Goal: Book appointment/travel/reservation

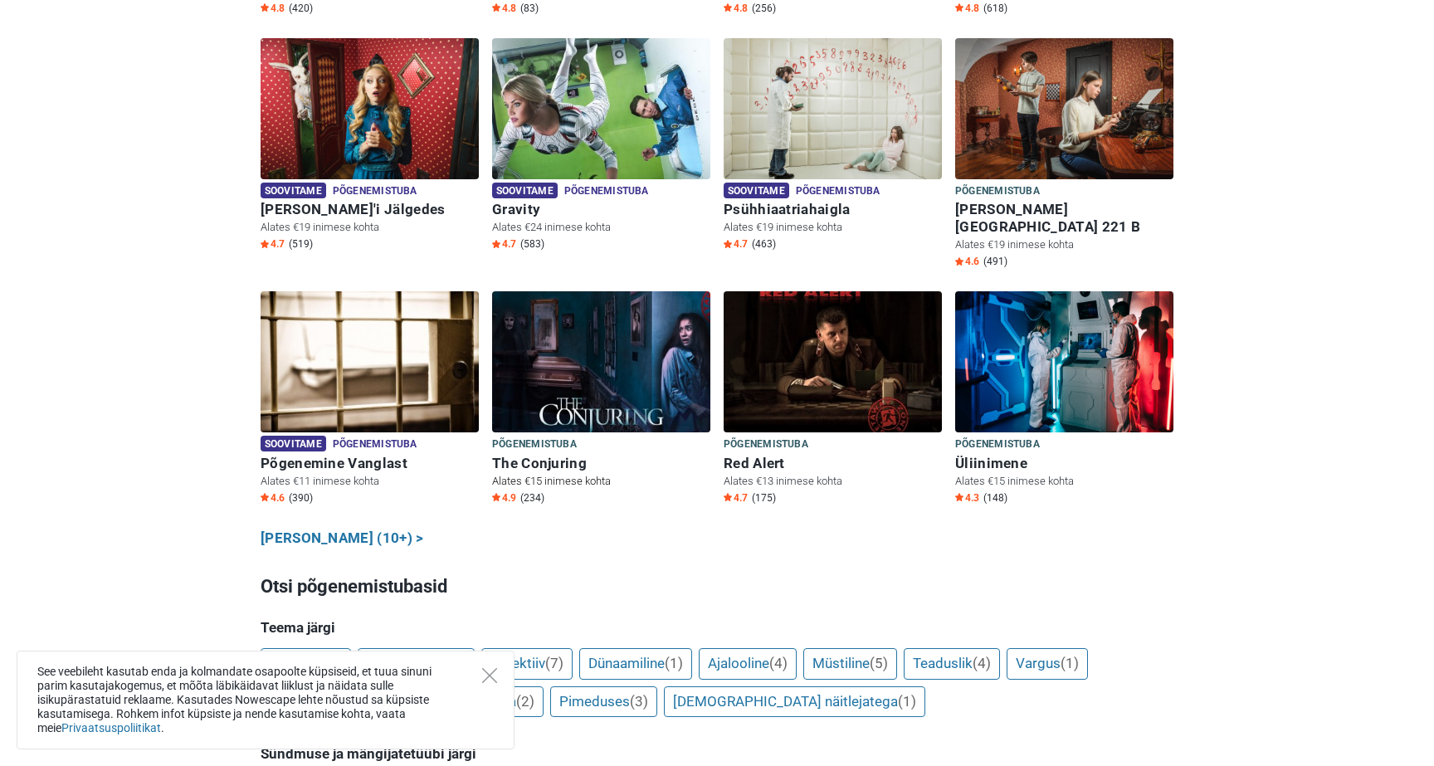
scroll to position [754, 0]
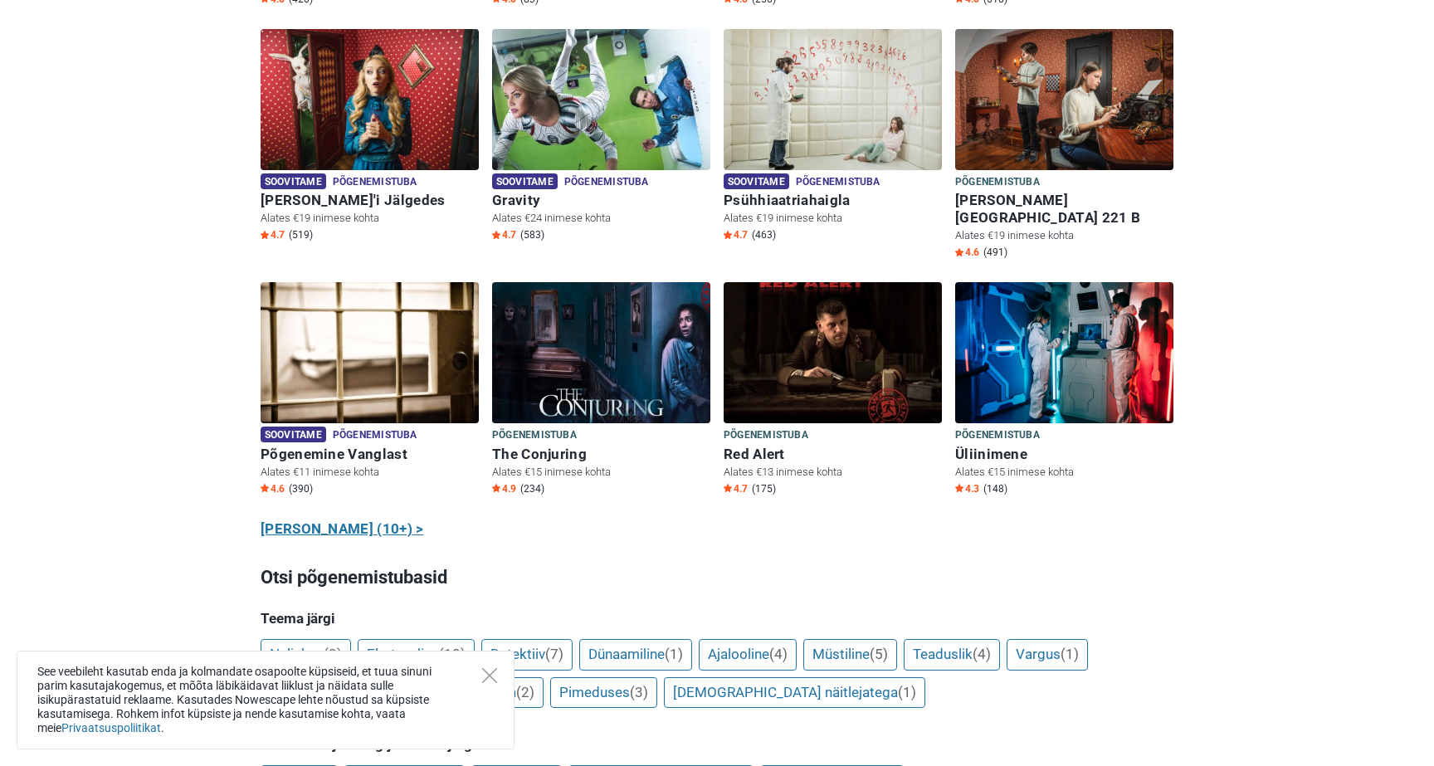
click at [334, 519] on link "Näita kõiki (10+) >" at bounding box center [342, 530] width 163 height 22
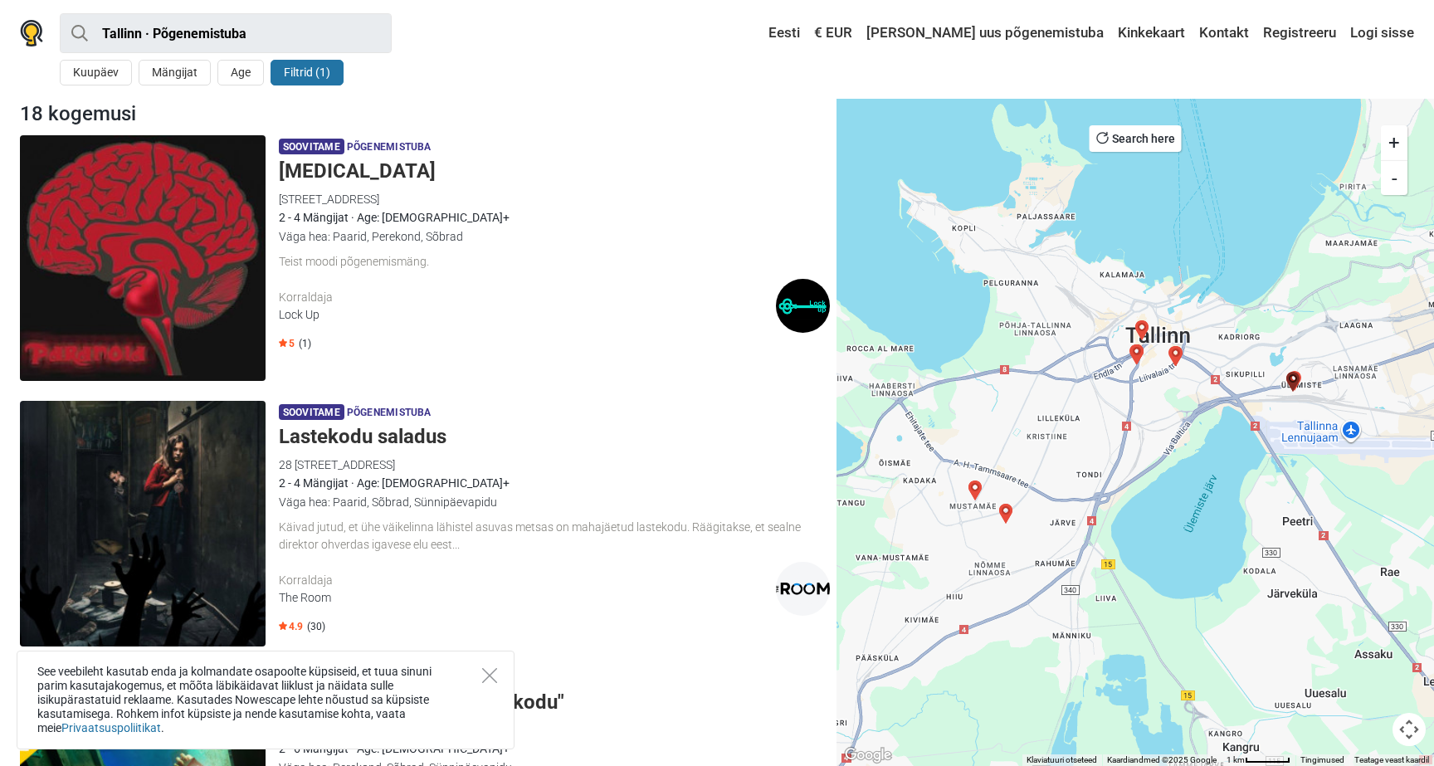
click at [323, 168] on h5 "Paranoia" at bounding box center [554, 171] width 551 height 24
click at [168, 73] on button "Mängijat" at bounding box center [175, 73] width 72 height 26
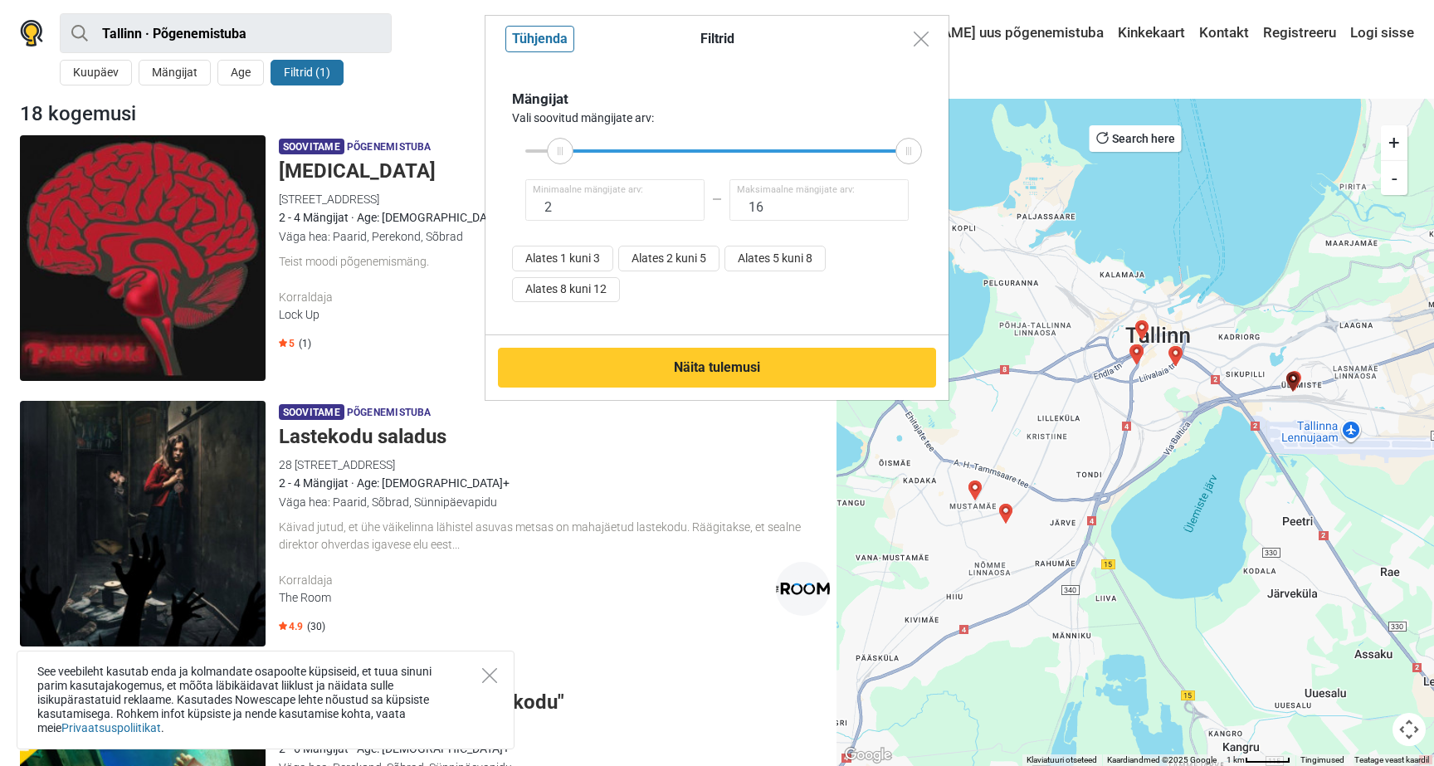
type input "1"
drag, startPoint x: 521, startPoint y: 152, endPoint x: 490, endPoint y: 157, distance: 31.9
click at [490, 157] on div "Mängijat Vali soovitud mängijate arv: 1 Minimaalne mängijate arv: 16 Maksimaaln…" at bounding box center [716, 198] width 463 height 273
type input "16"
drag, startPoint x: 913, startPoint y: 146, endPoint x: 1045, endPoint y: 154, distance: 132.2
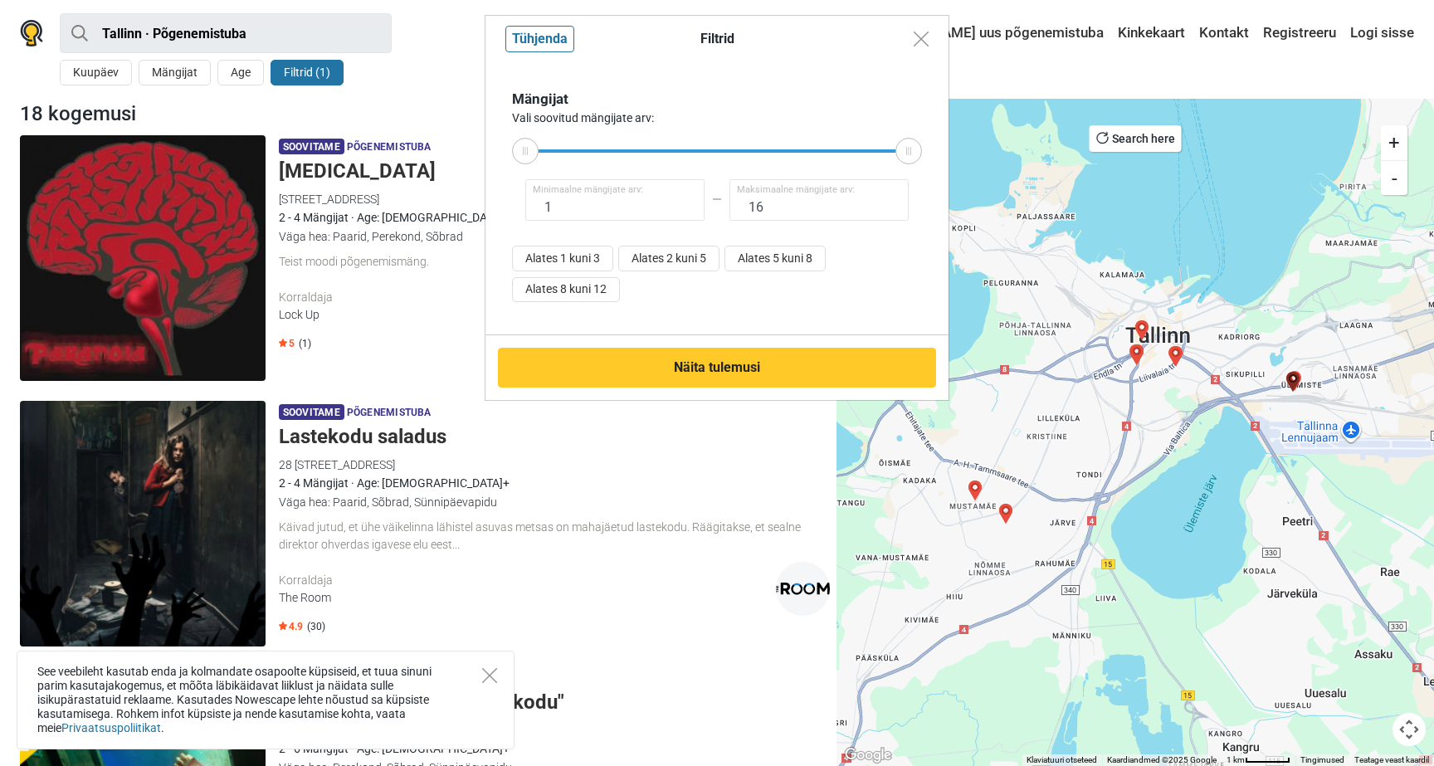
click at [1045, 154] on div "Filtrid Tühjenda Mängijat Vali soovitud mängijate arv: 1 Minimaalne mängijate a…" at bounding box center [717, 383] width 1434 height 766
type input "5"
drag, startPoint x: 524, startPoint y: 144, endPoint x: 626, endPoint y: 150, distance: 101.4
click at [626, 150] on div at bounding box center [625, 151] width 27 height 27
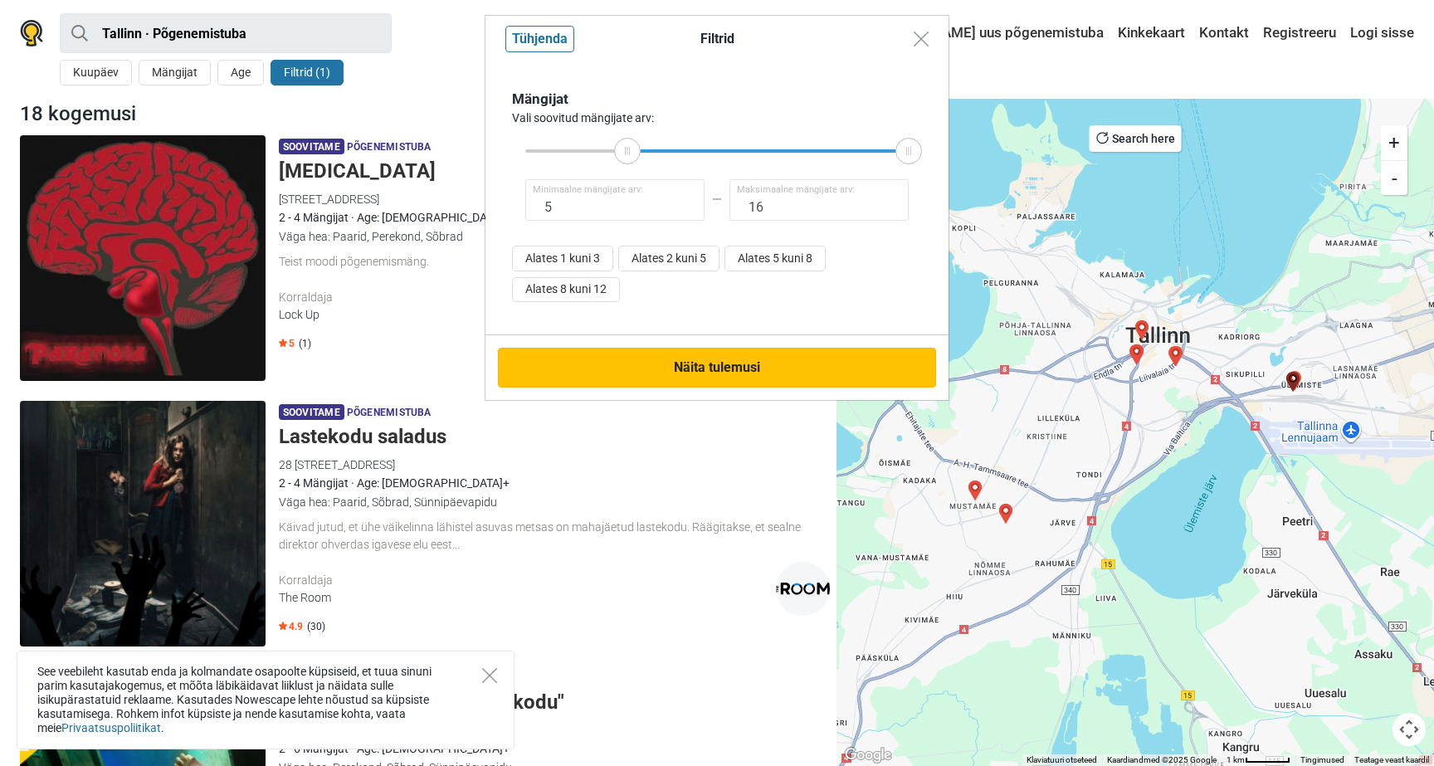
click at [663, 359] on button "Näita tulemusi" at bounding box center [717, 368] width 438 height 40
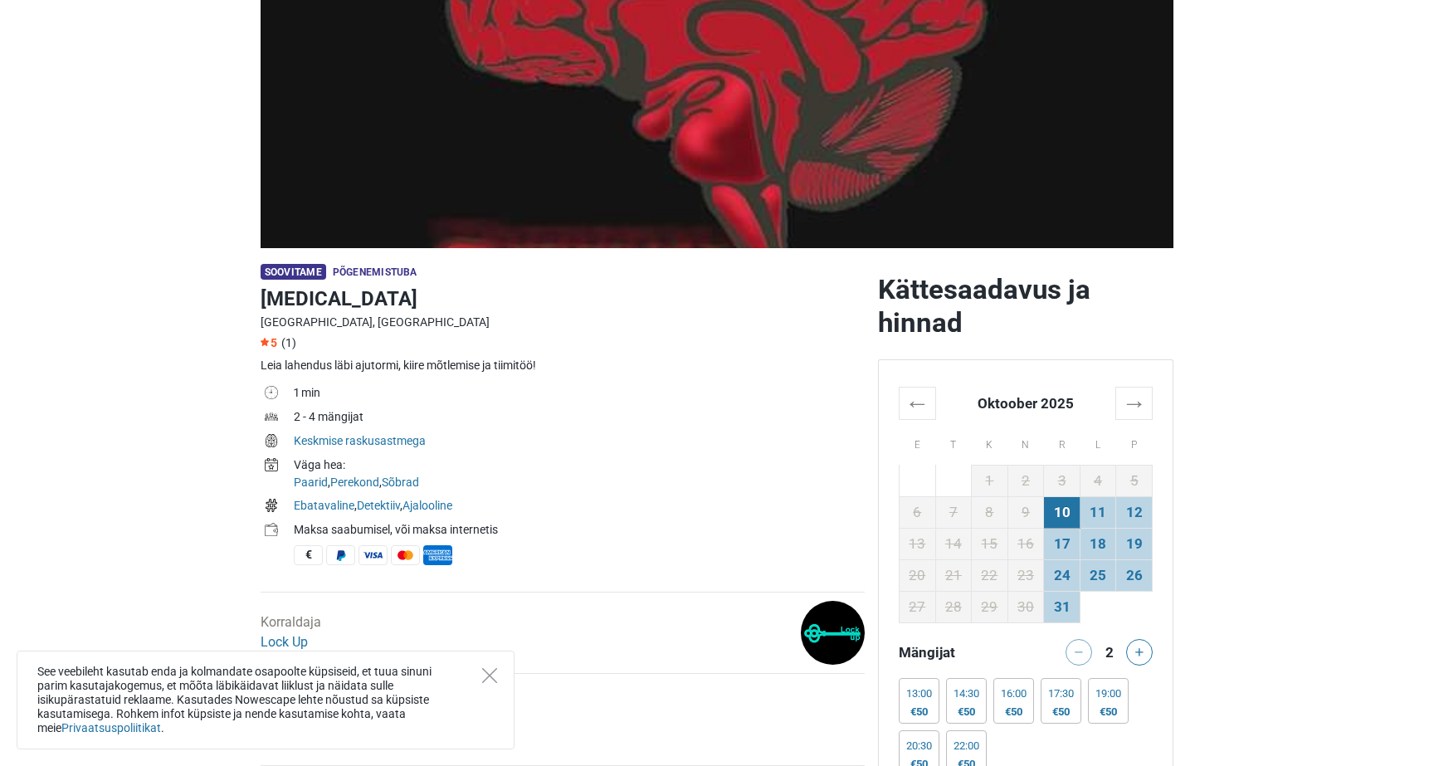
scroll to position [393, 0]
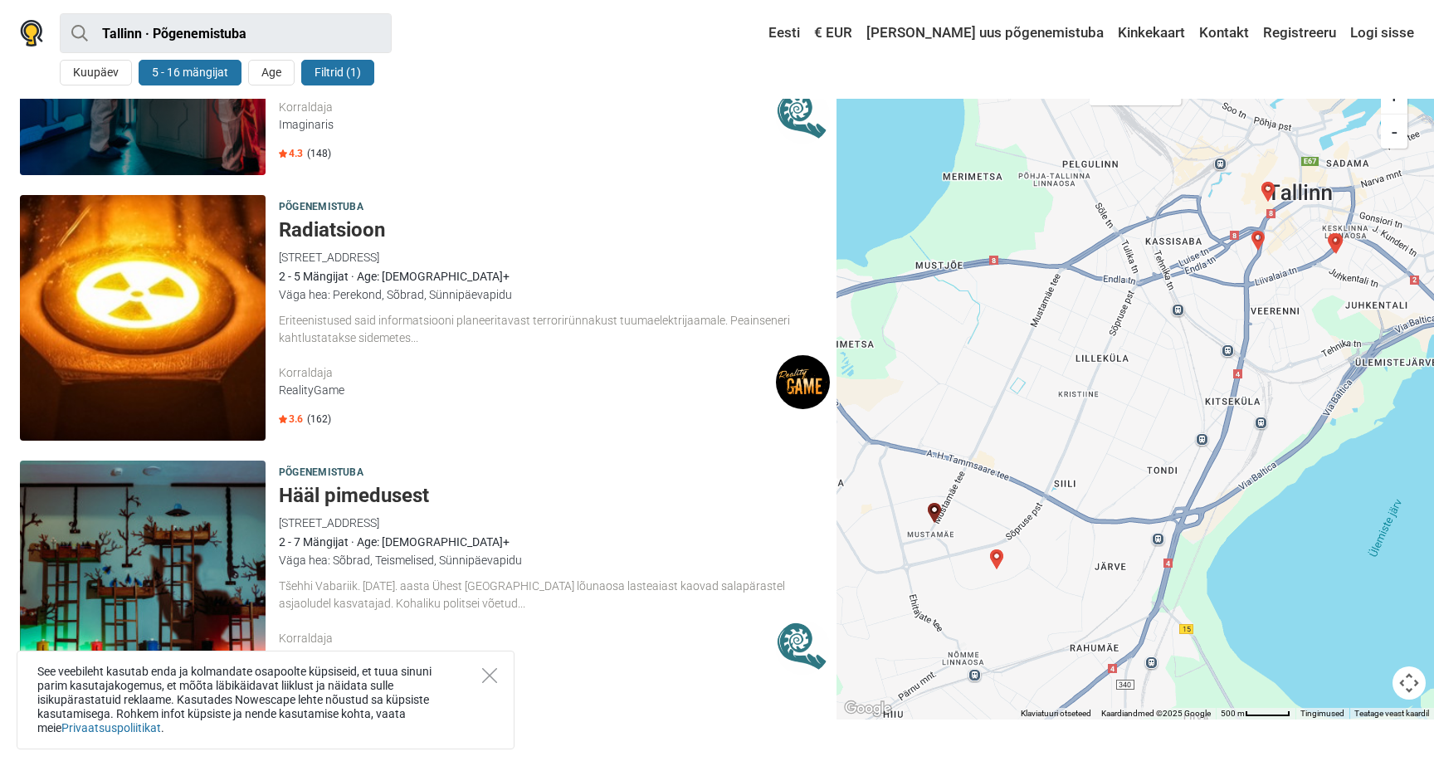
scroll to position [2070, 1]
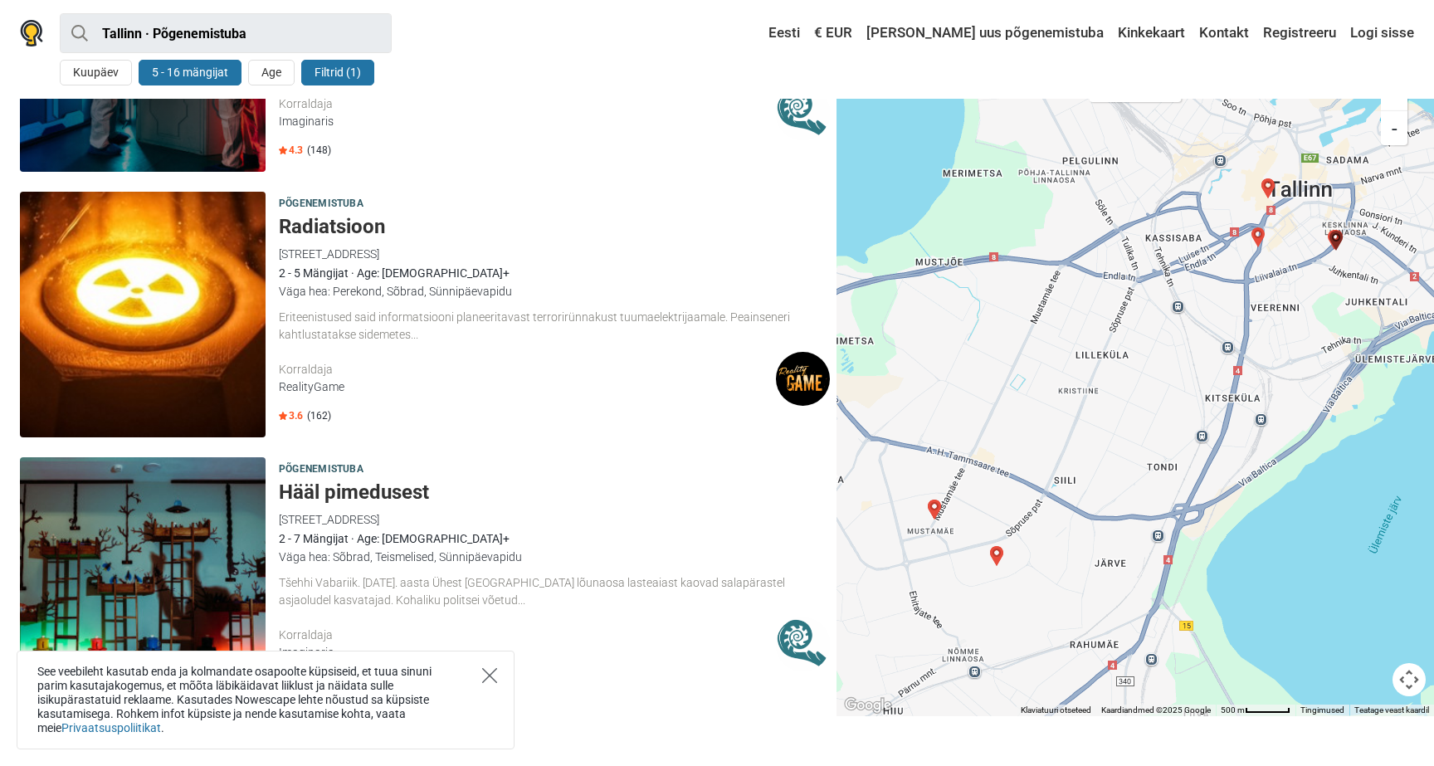
click at [494, 678] on icon "Close" at bounding box center [489, 675] width 15 height 15
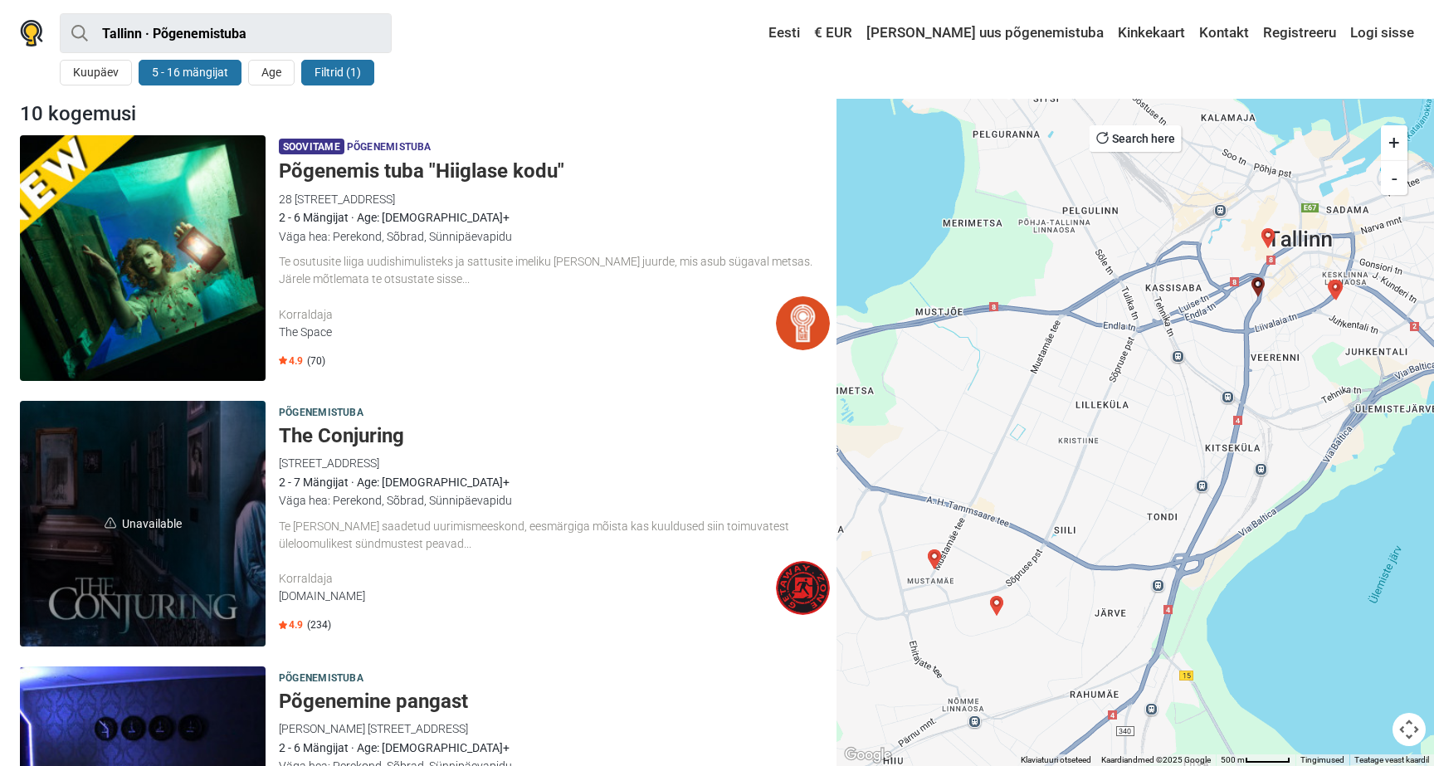
scroll to position [0, 0]
click at [325, 439] on h5 "The Conjuring" at bounding box center [554, 436] width 551 height 24
click at [451, 167] on h5 "Põgenemis tuba "Hiiglase kodu"" at bounding box center [554, 171] width 551 height 24
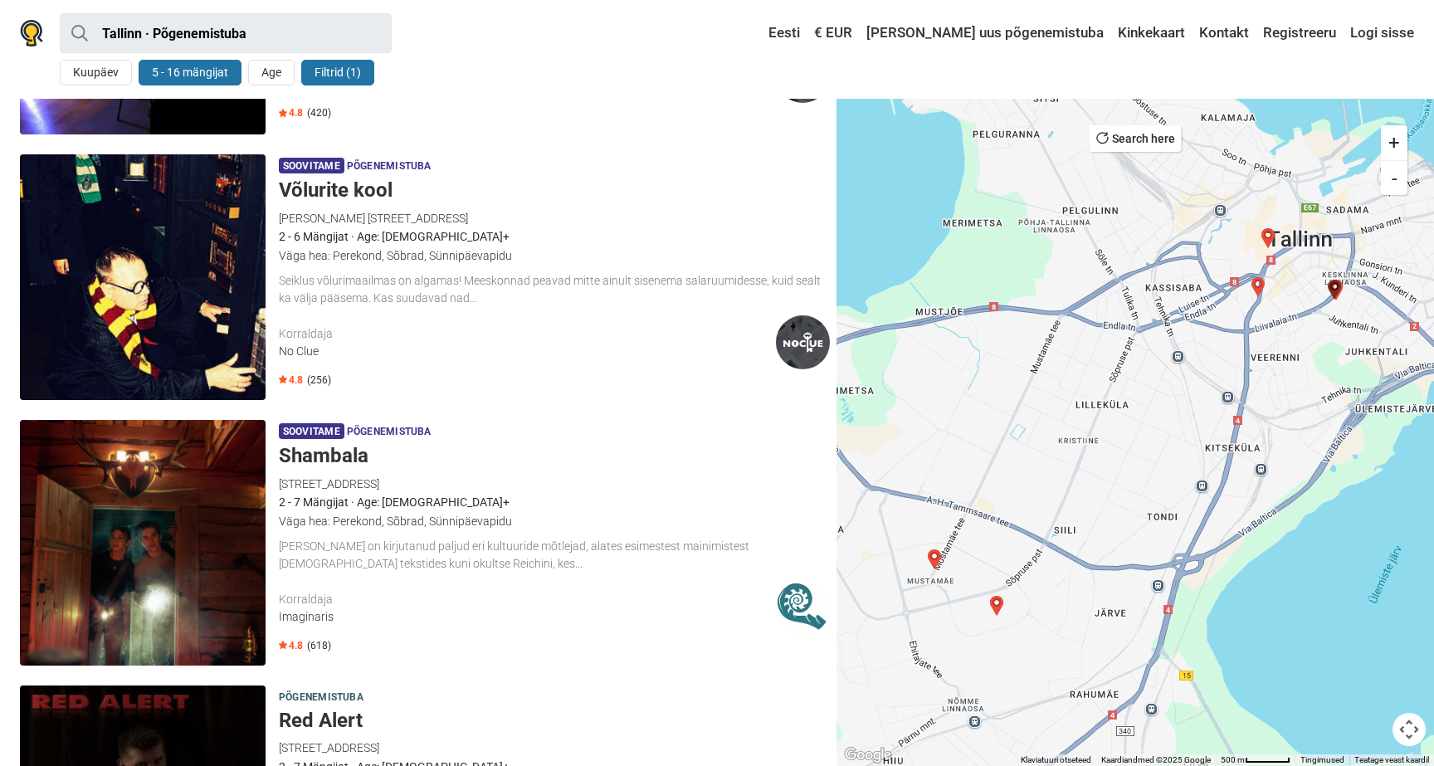
scroll to position [775, 0]
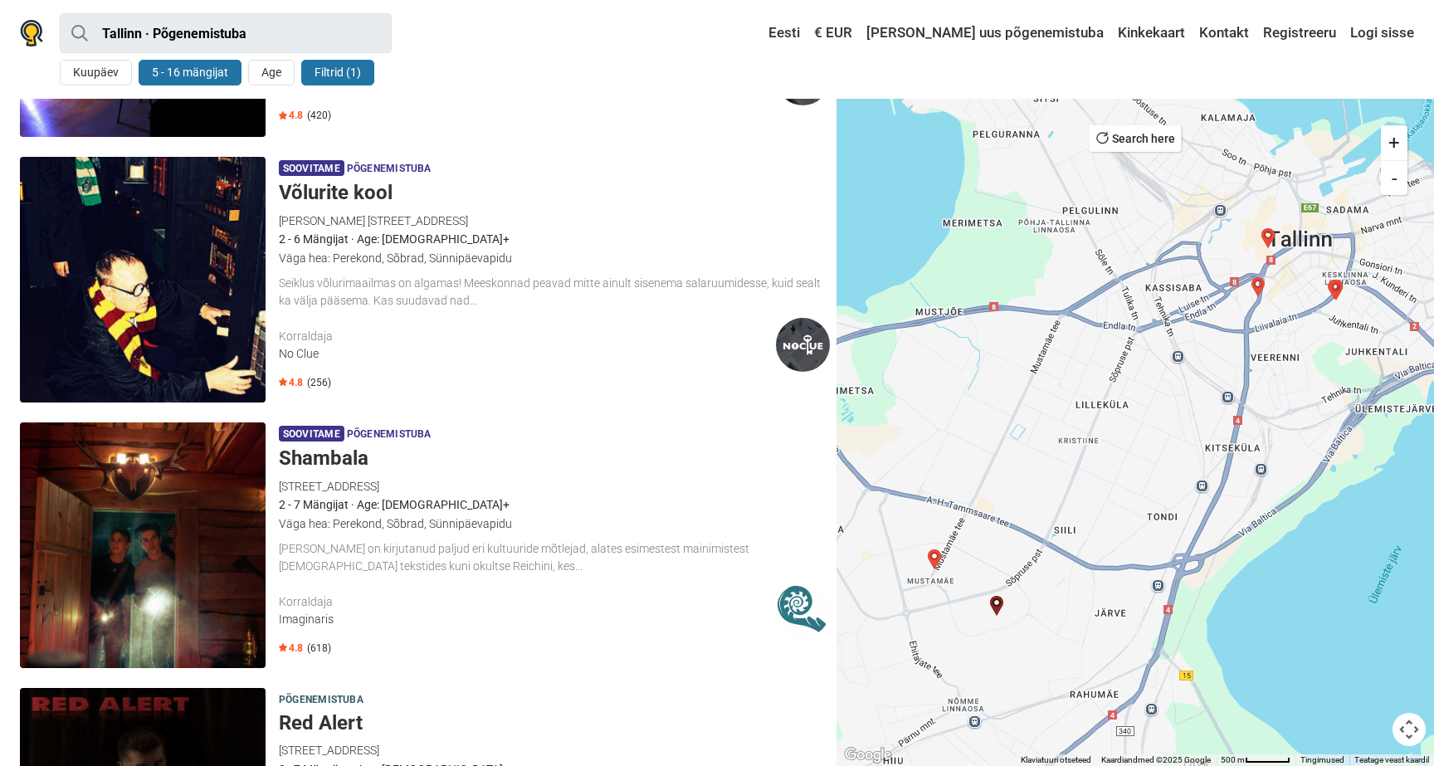
click at [341, 194] on h5 "Võlurite kool" at bounding box center [554, 193] width 551 height 24
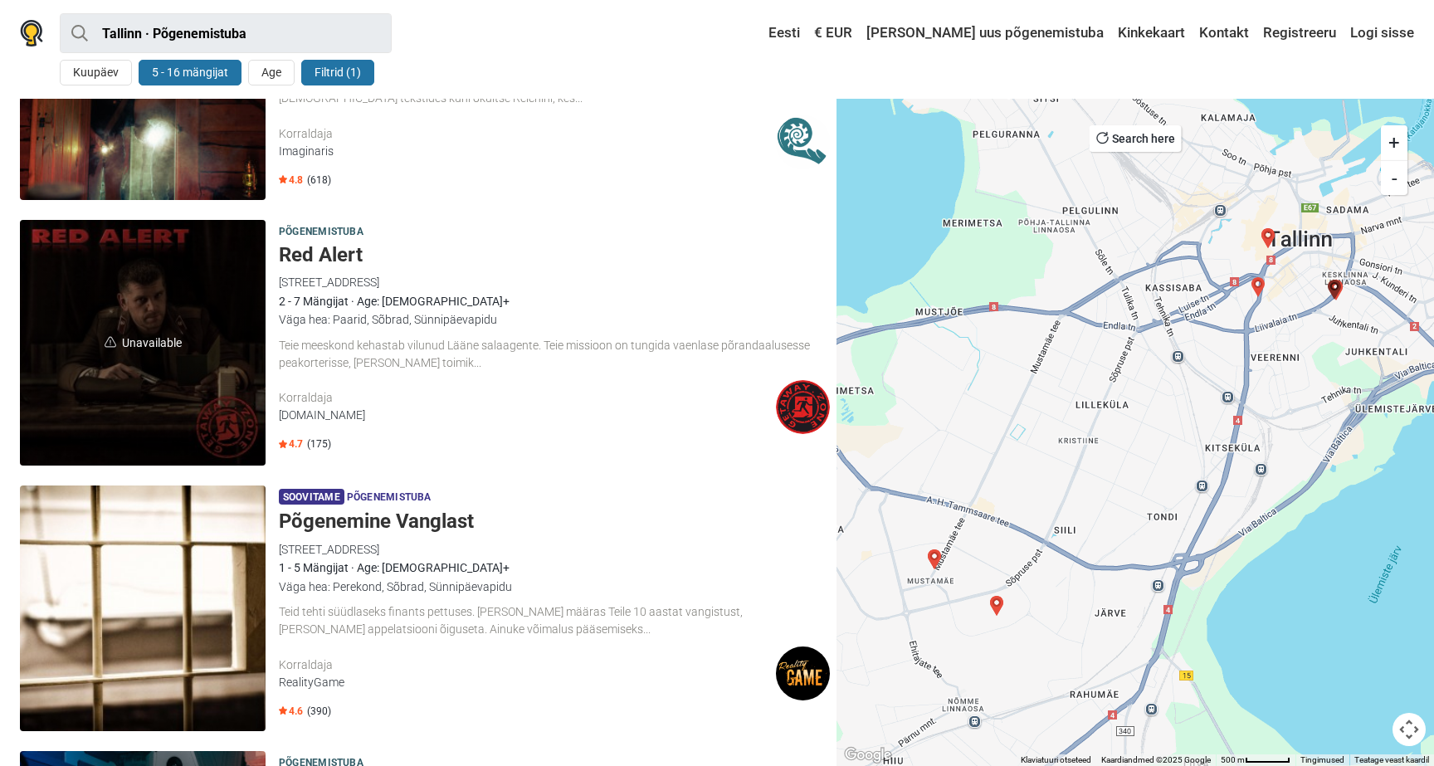
scroll to position [1244, 0]
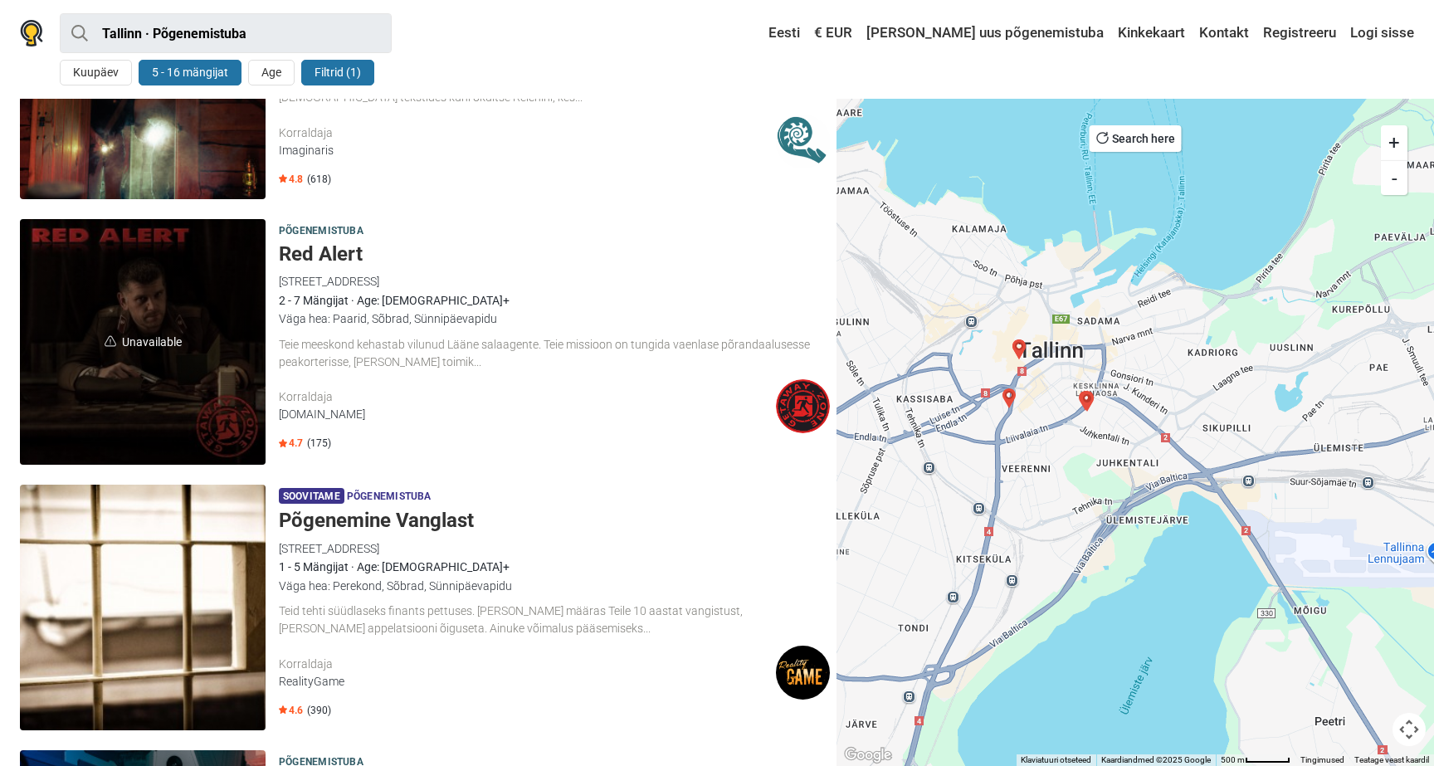
drag, startPoint x: 1217, startPoint y: 359, endPoint x: 1007, endPoint y: 476, distance: 240.0
click at [1002, 476] on div at bounding box center [1136, 432] width 598 height 667
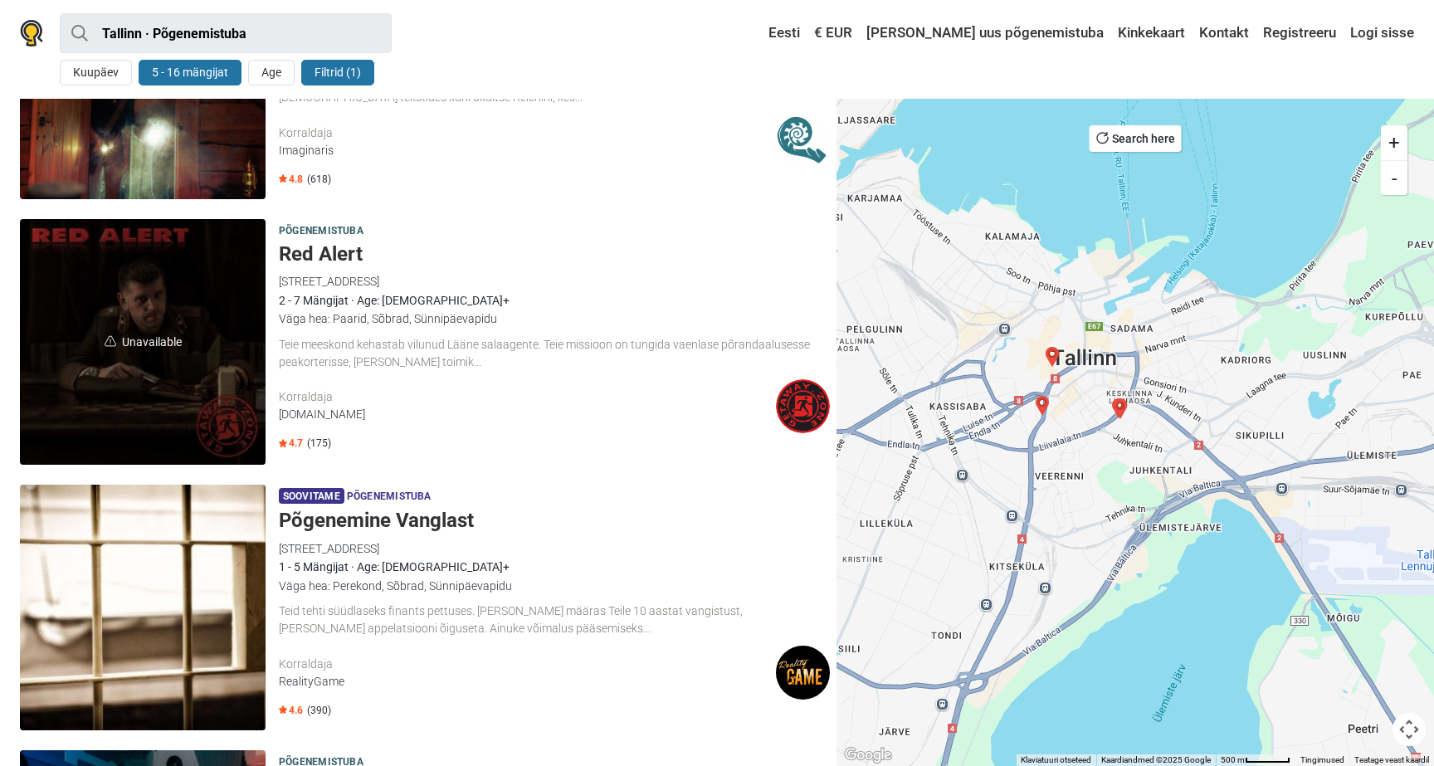
click at [1071, 329] on div at bounding box center [1136, 432] width 598 height 667
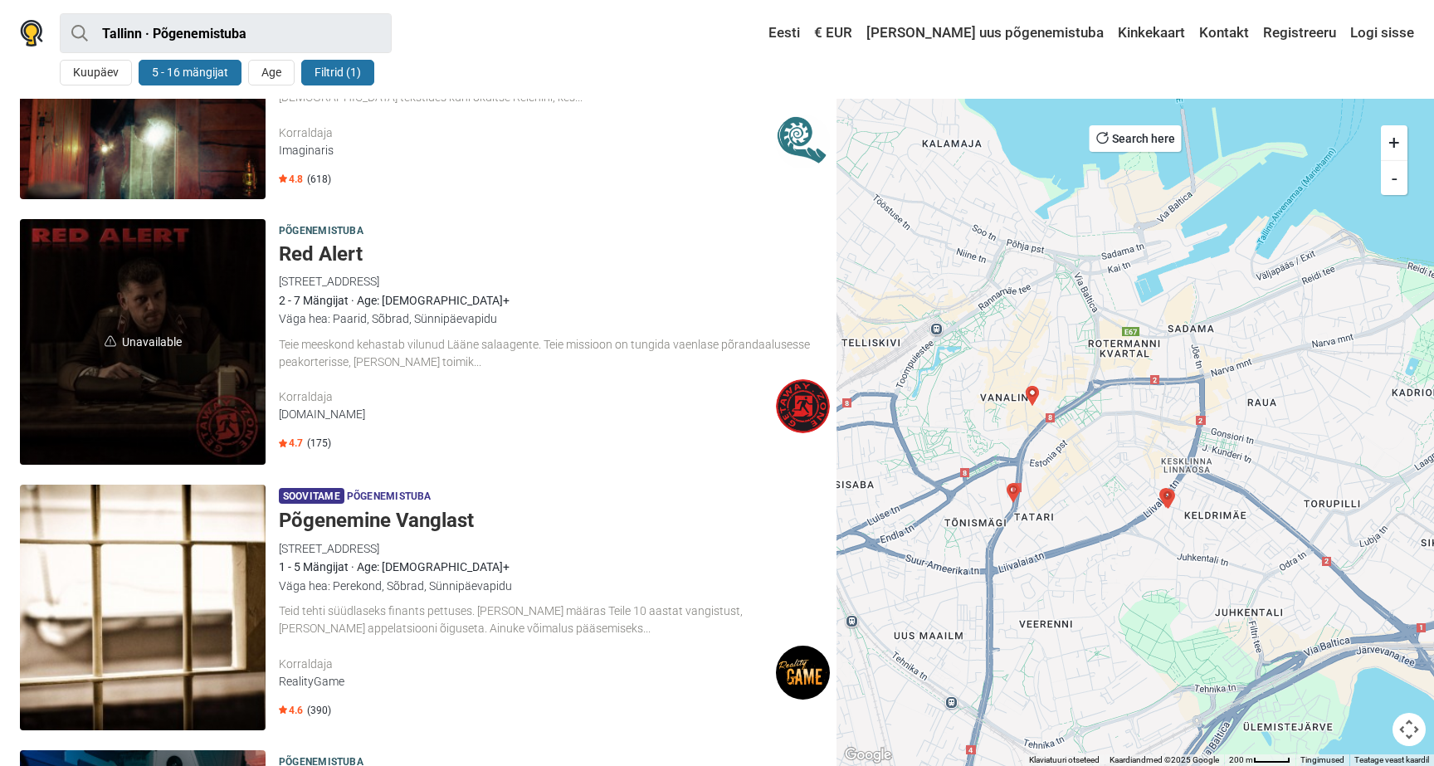
click at [1034, 392] on img "Red Alert" at bounding box center [1032, 396] width 20 height 20
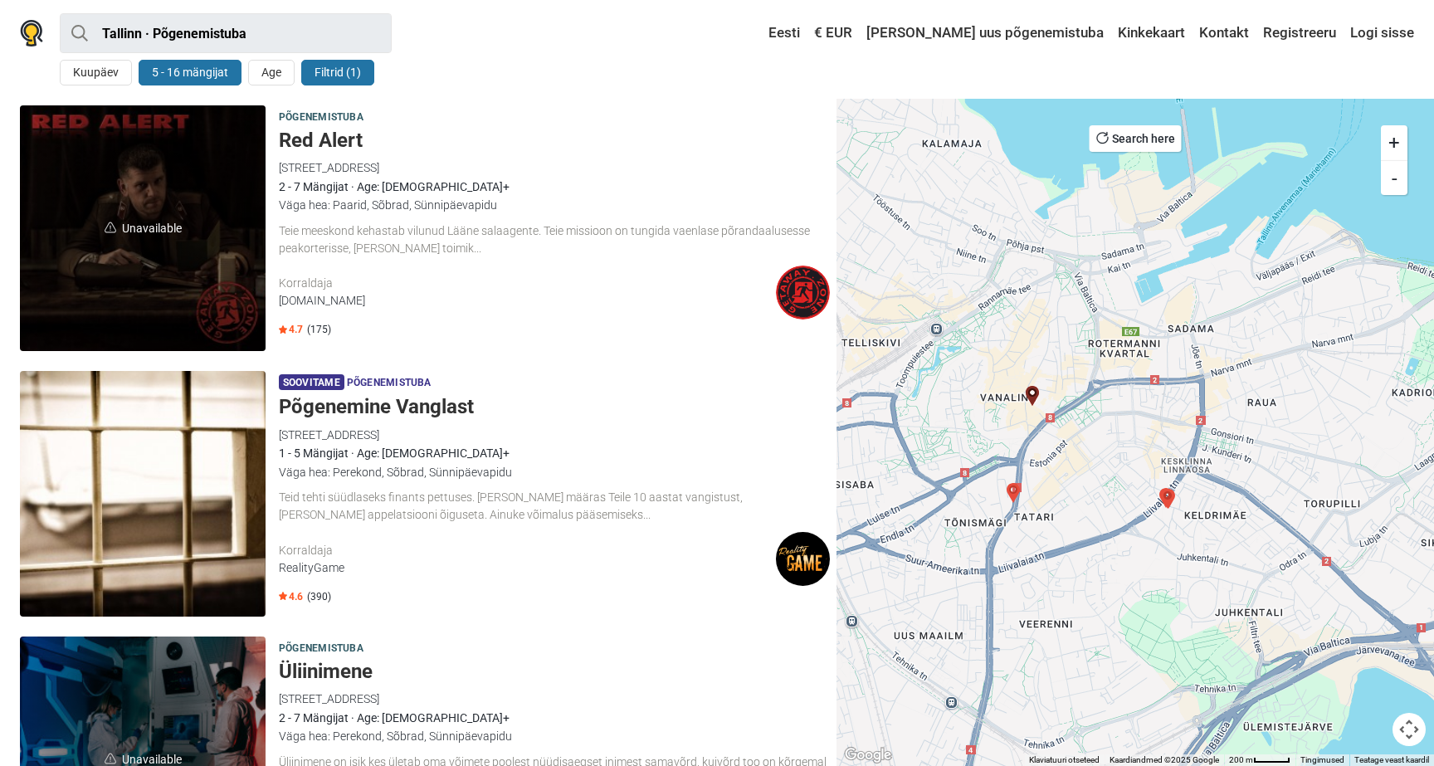
click at [1016, 490] on img at bounding box center [1013, 493] width 20 height 20
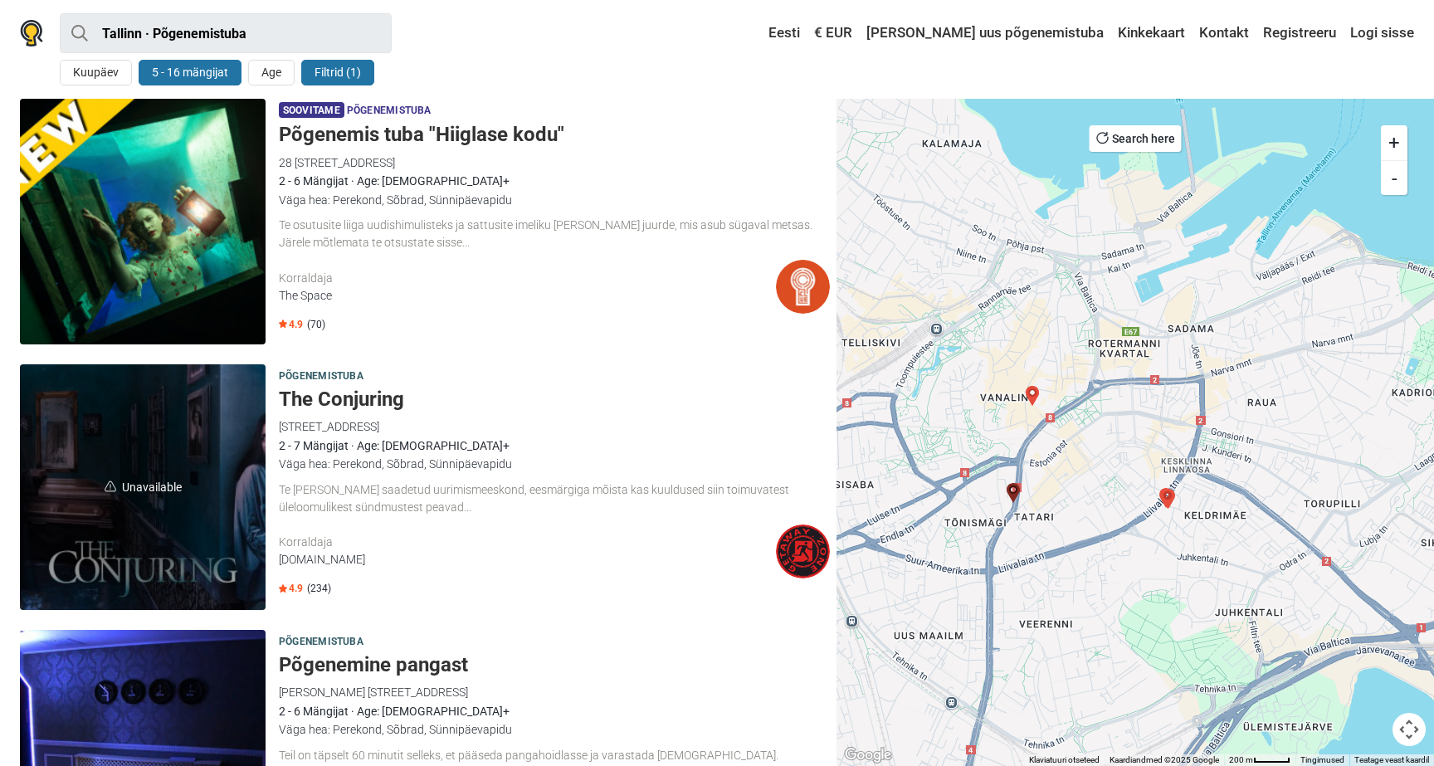
scroll to position [30, 0]
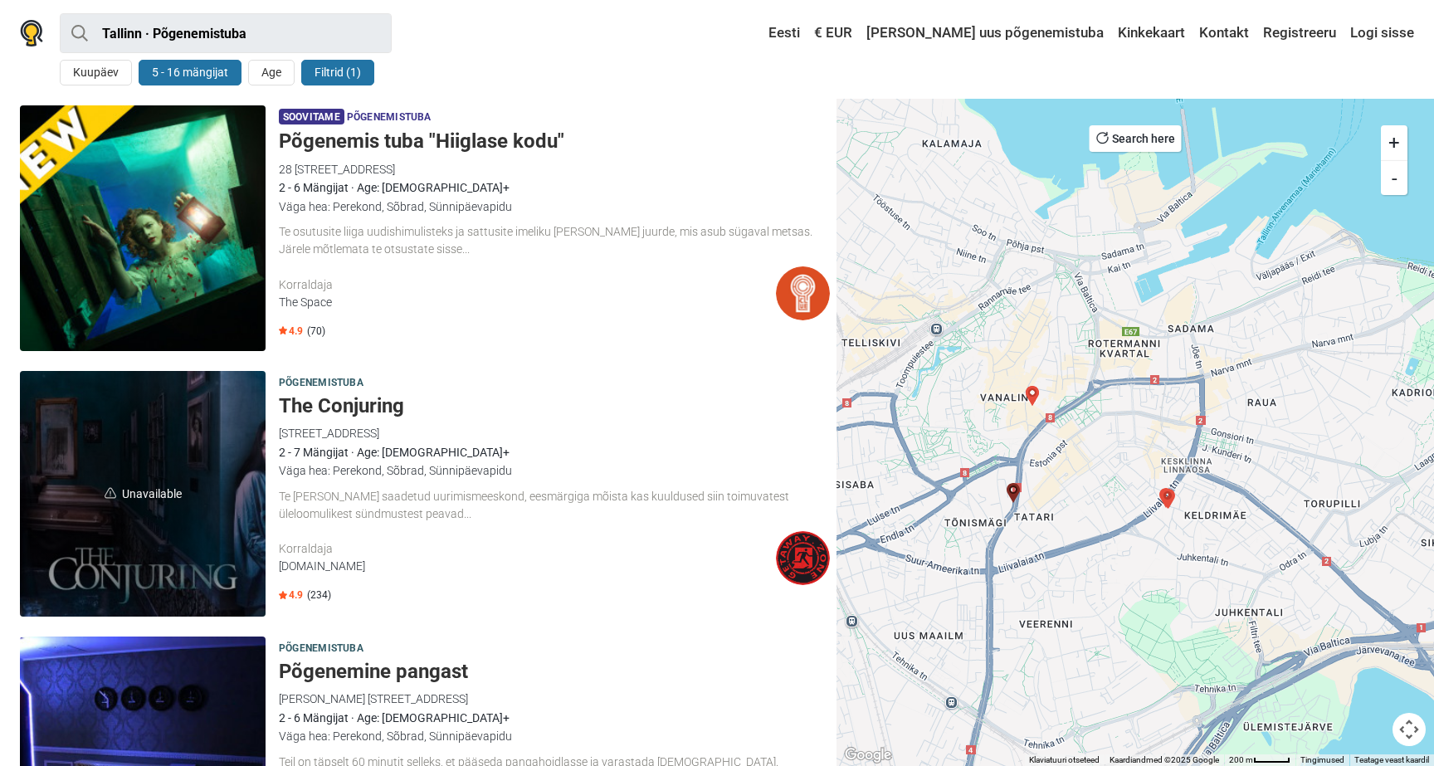
click at [1021, 490] on img at bounding box center [1013, 493] width 20 height 20
click at [1022, 484] on img at bounding box center [1013, 493] width 20 height 20
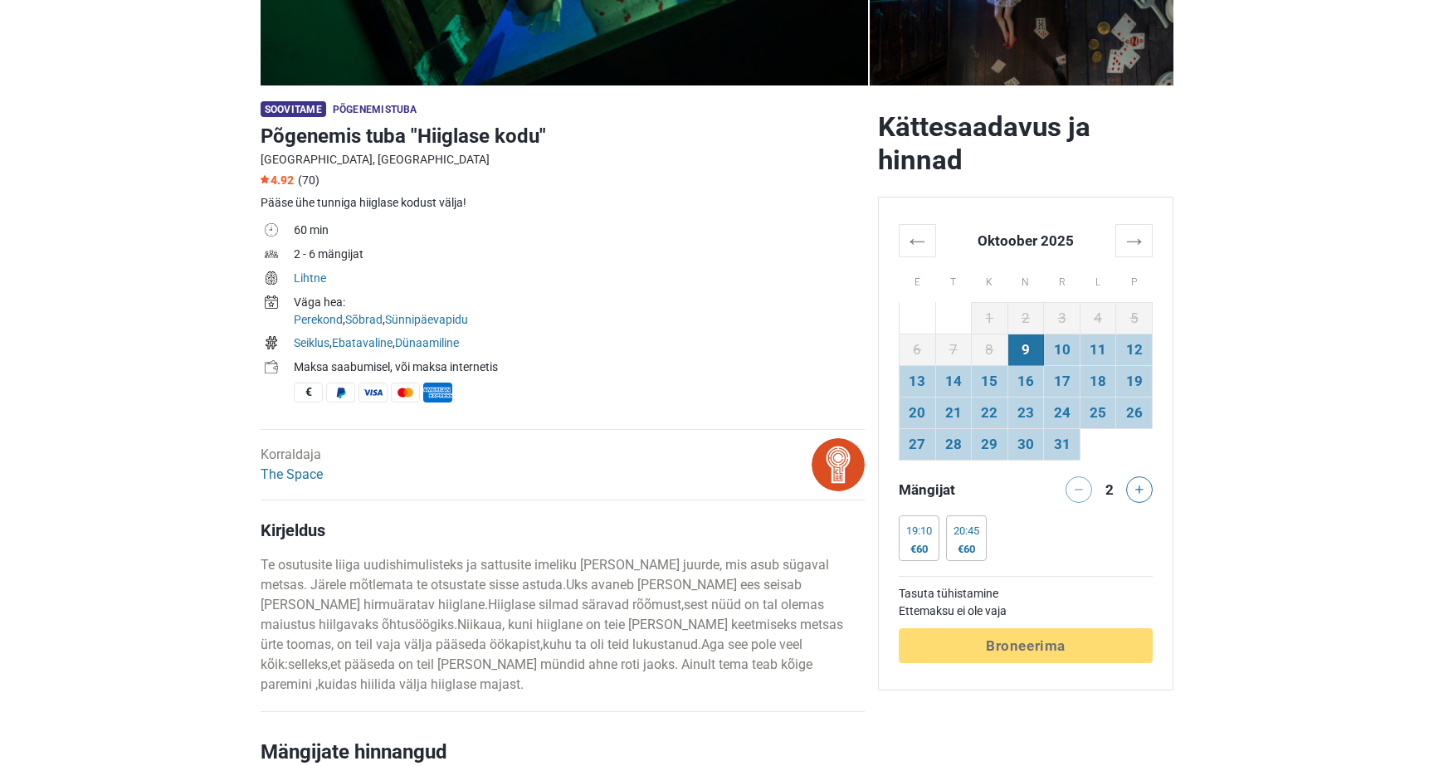
scroll to position [419, 0]
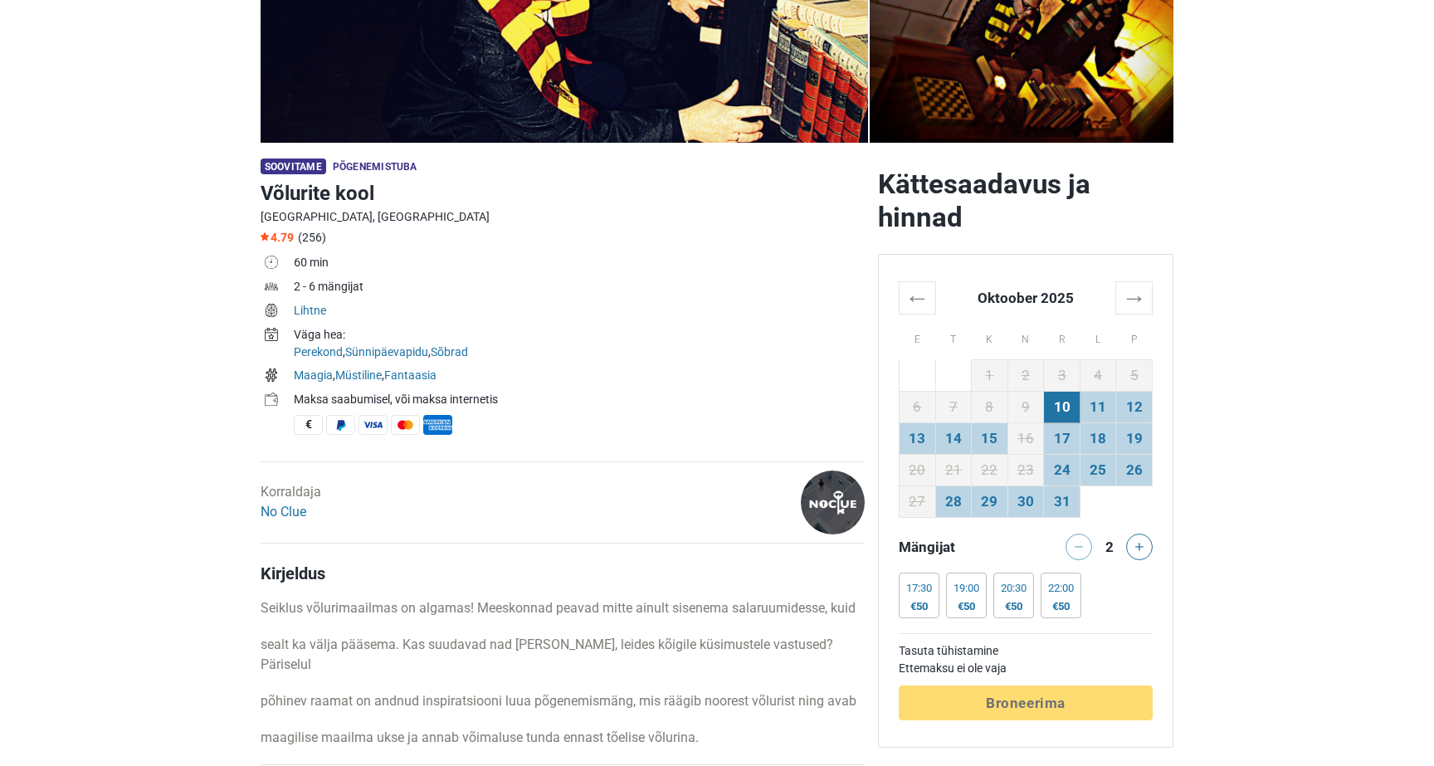
scroll to position [487, 0]
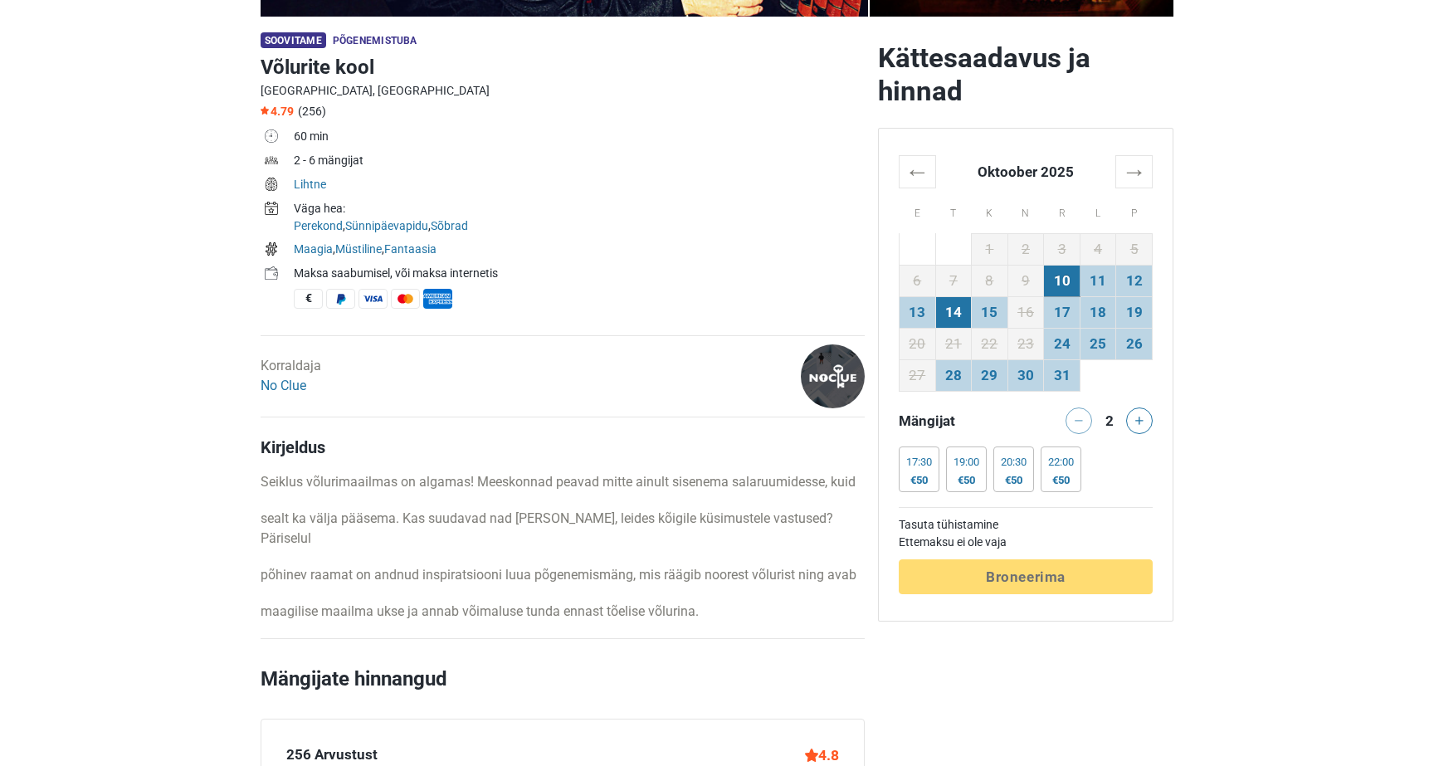
click at [959, 312] on td "14" at bounding box center [953, 312] width 37 height 32
click at [1134, 423] on button at bounding box center [1139, 420] width 27 height 27
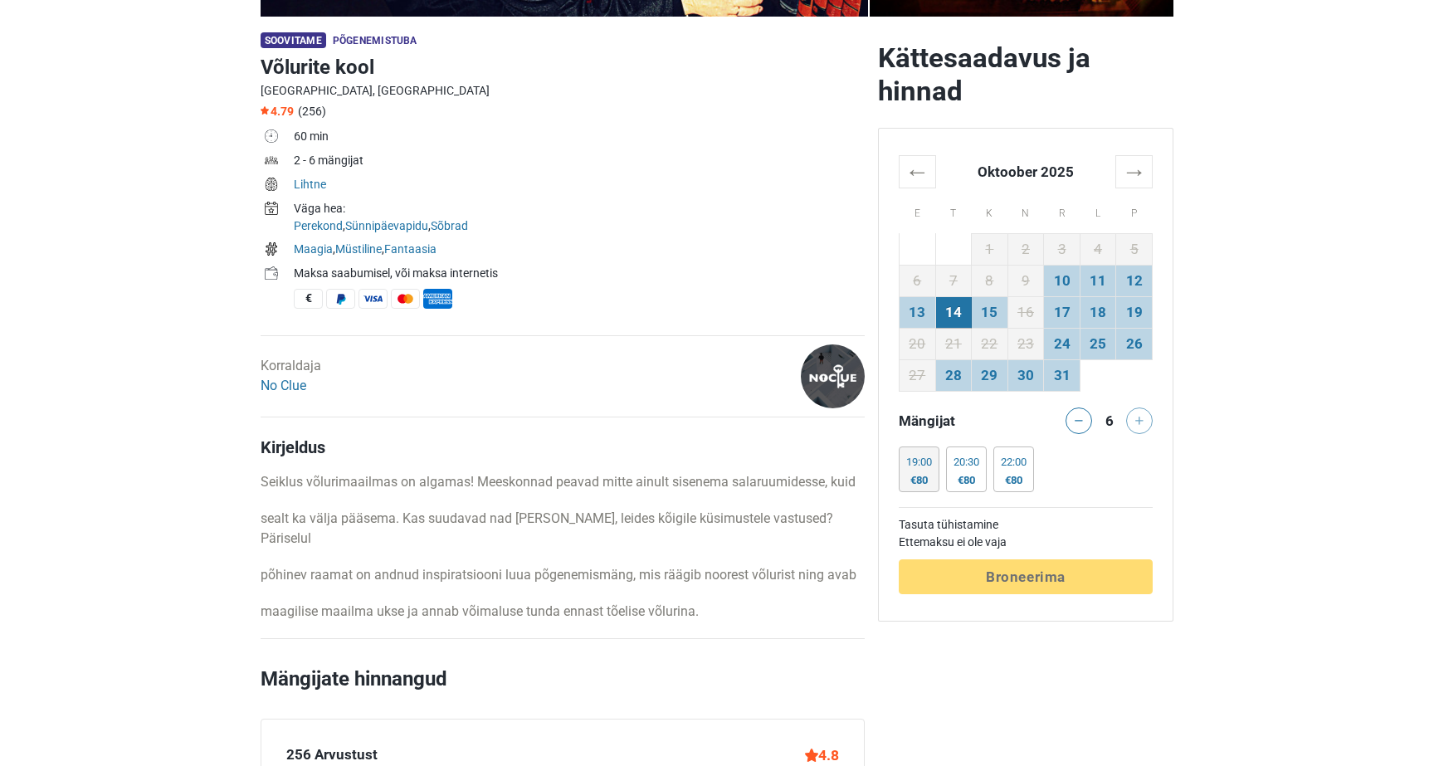
click at [914, 472] on div "19:00 €80" at bounding box center [919, 469] width 41 height 46
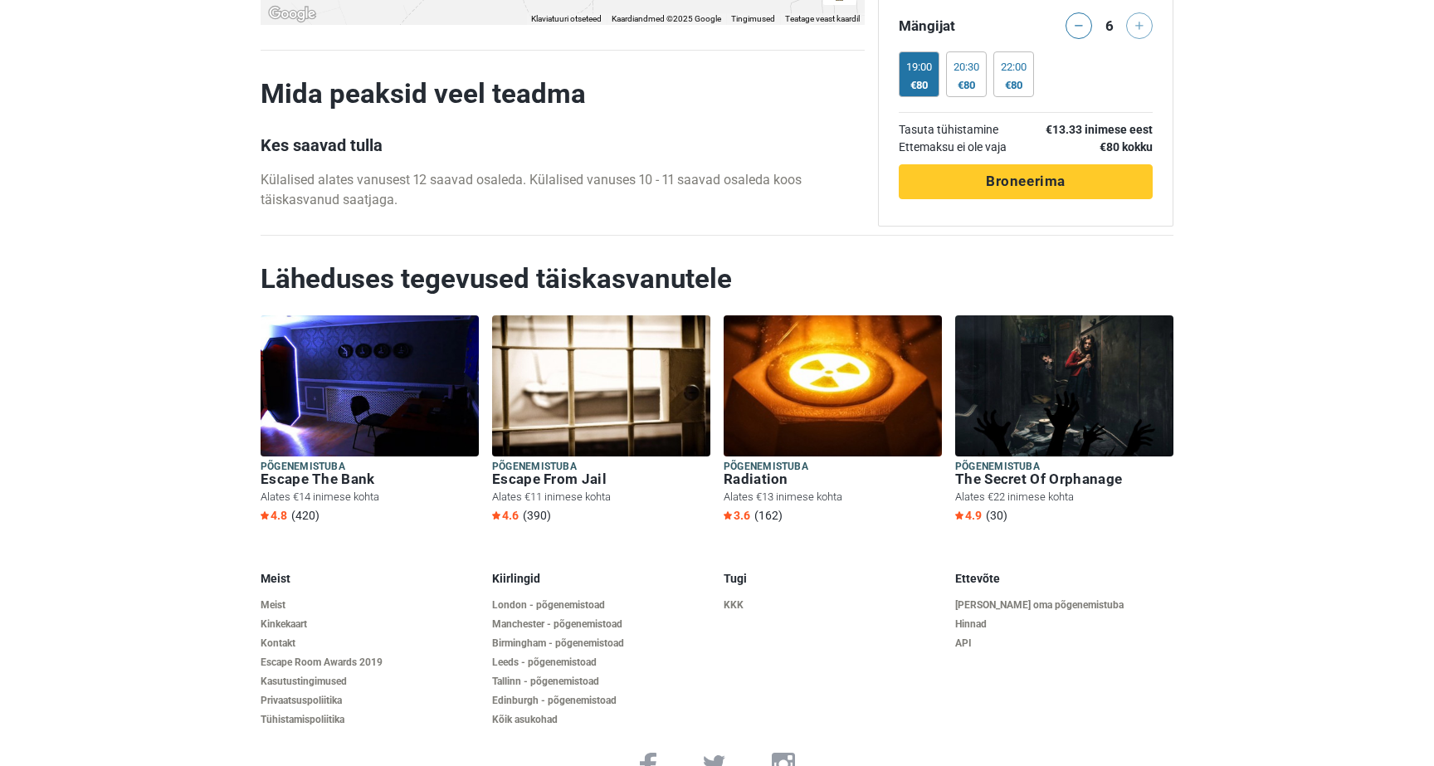
scroll to position [3614, 0]
click at [130, 639] on footer "Meist Meist Kinkekaart Kontakt Escape Room Awards 2019 Kasutustingimused Privaa…" at bounding box center [717, 674] width 1434 height 257
